Goal: Check status: Check status

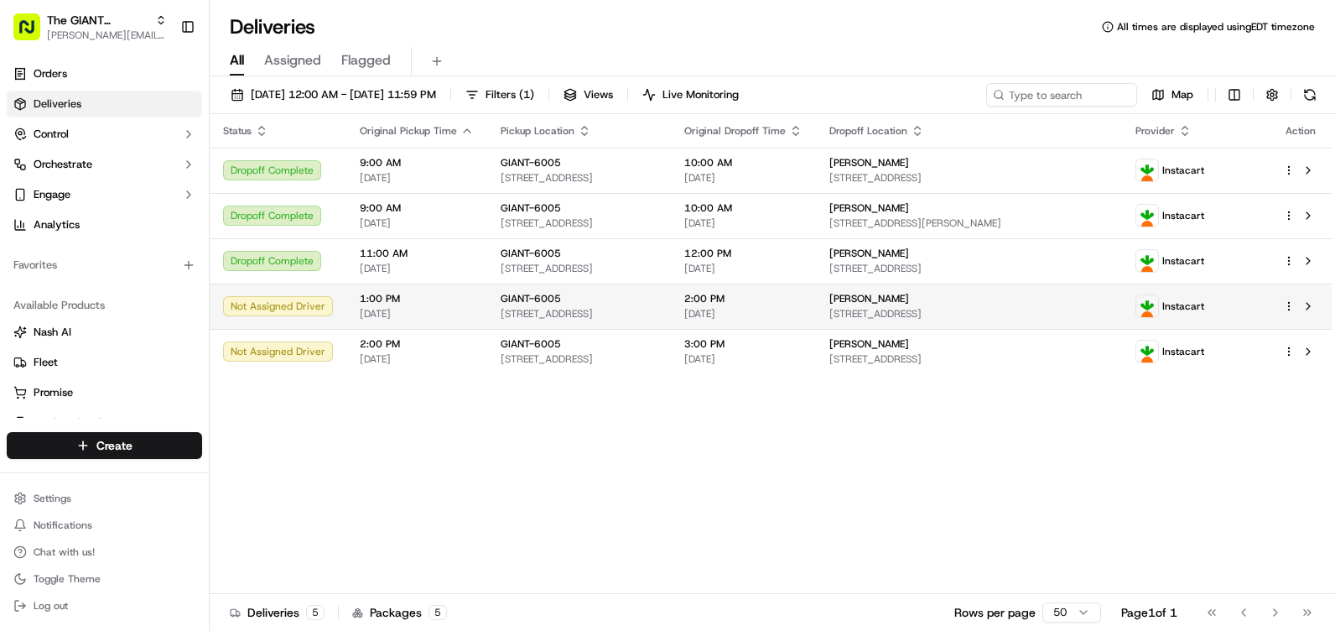
click at [597, 307] on span "[STREET_ADDRESS]" at bounding box center [579, 313] width 157 height 13
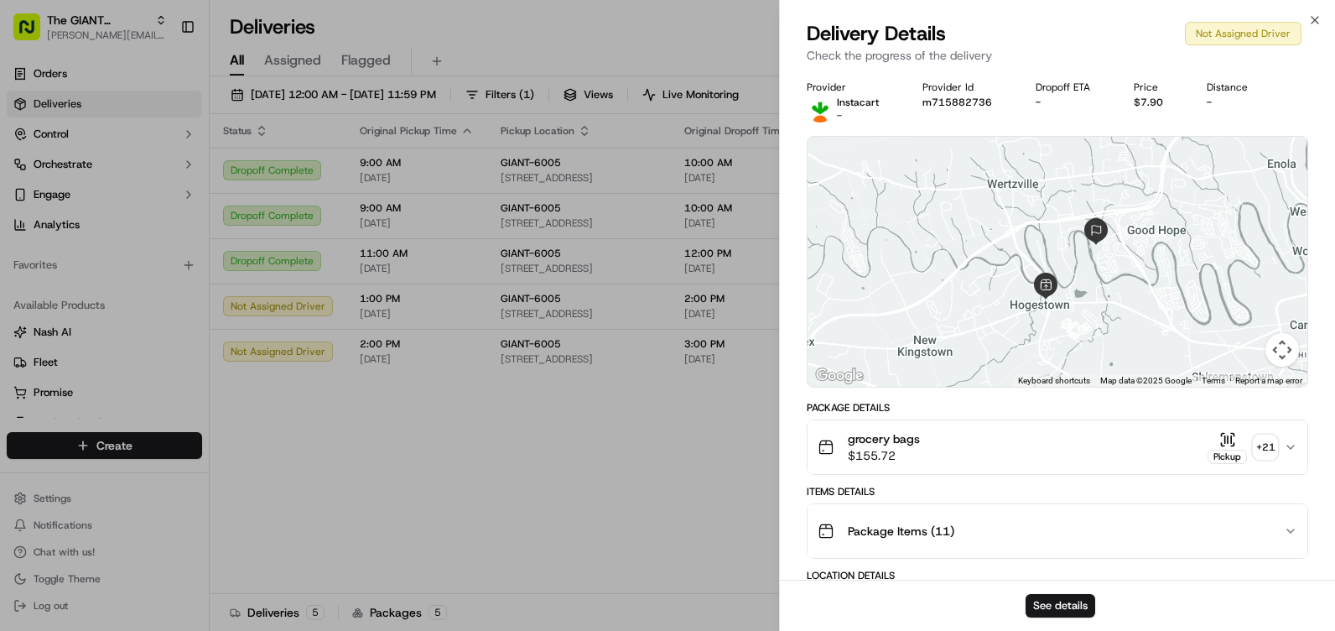
drag, startPoint x: 975, startPoint y: 356, endPoint x: 1017, endPoint y: 341, distance: 43.8
click at [1017, 341] on div at bounding box center [1058, 262] width 500 height 250
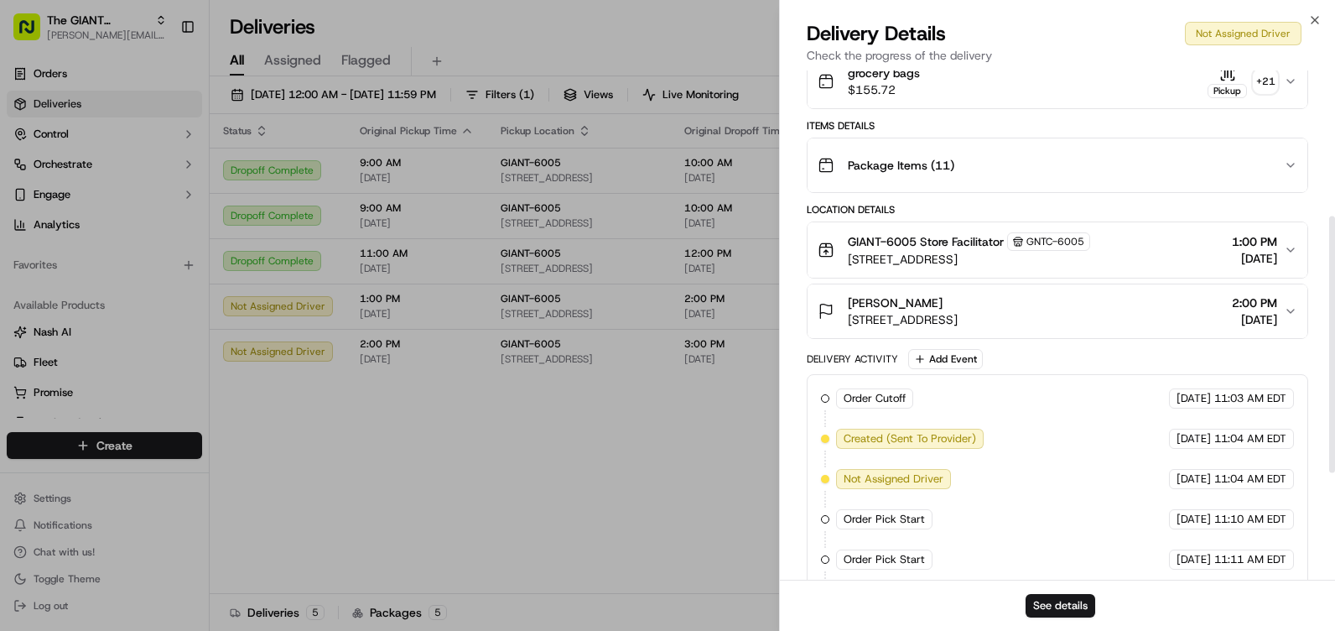
scroll to position [501, 0]
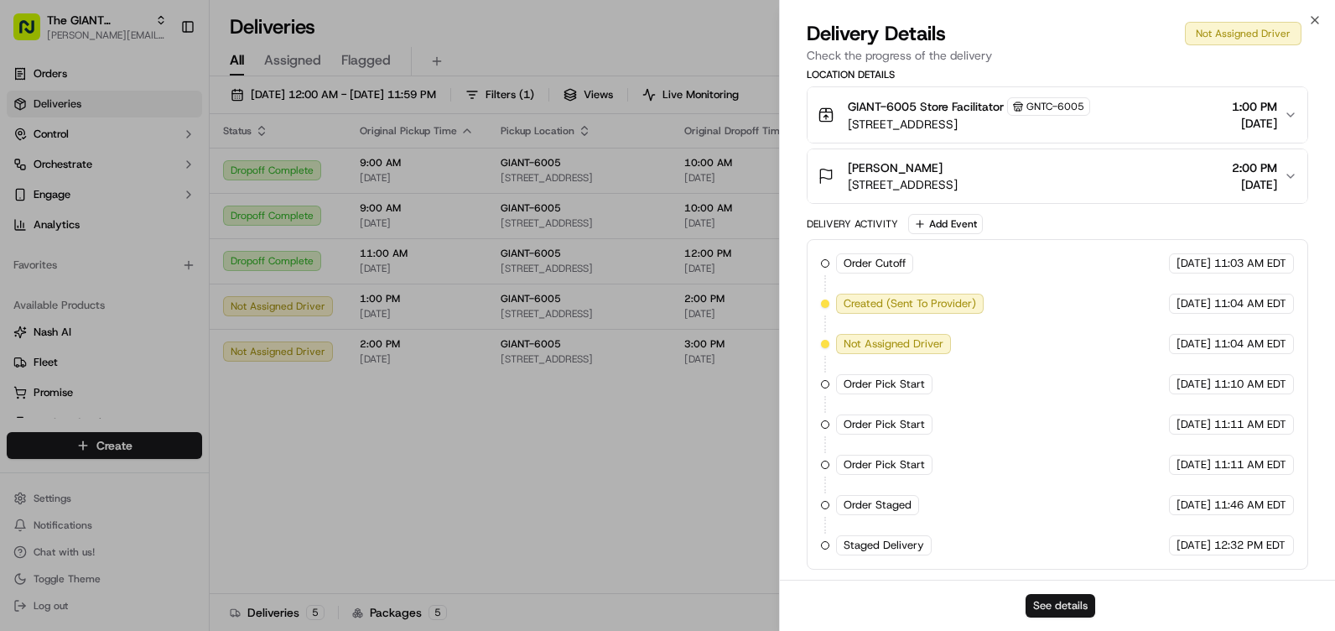
click at [1054, 604] on button "See details" at bounding box center [1061, 605] width 70 height 23
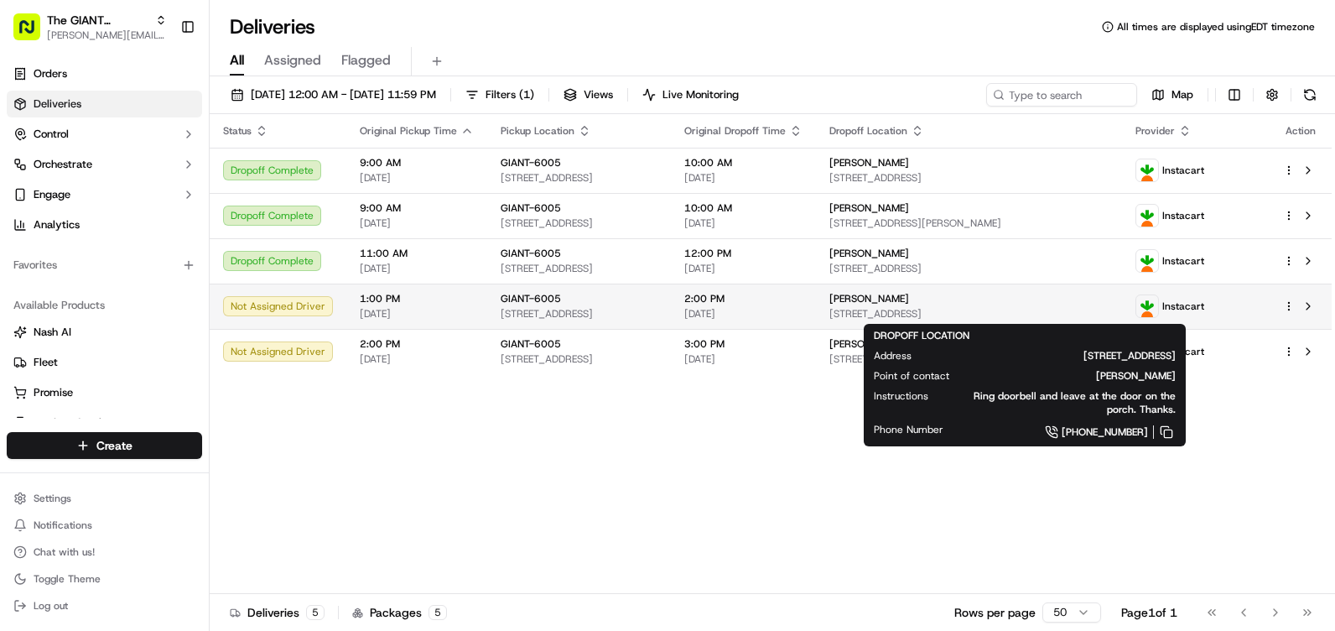
click at [909, 302] on span "[PERSON_NAME]" at bounding box center [870, 298] width 80 height 13
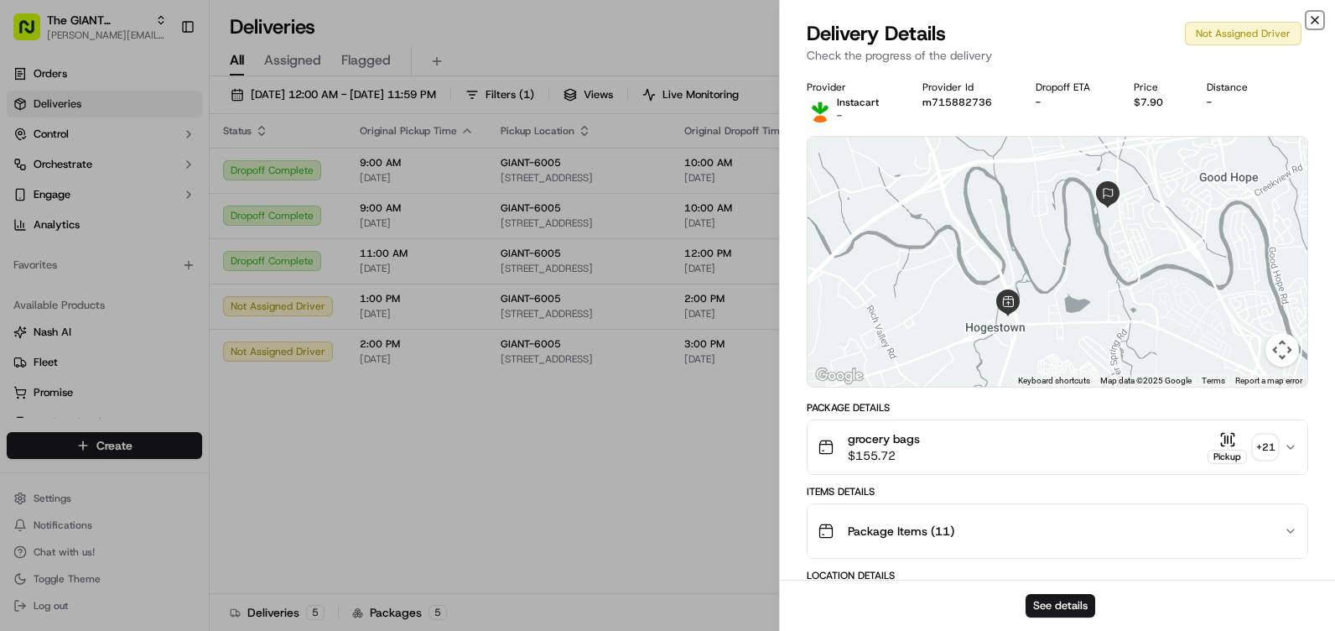
click at [1317, 18] on icon "button" at bounding box center [1315, 20] width 7 height 7
